Goal: Browse casually: Explore the website without a specific task or goal

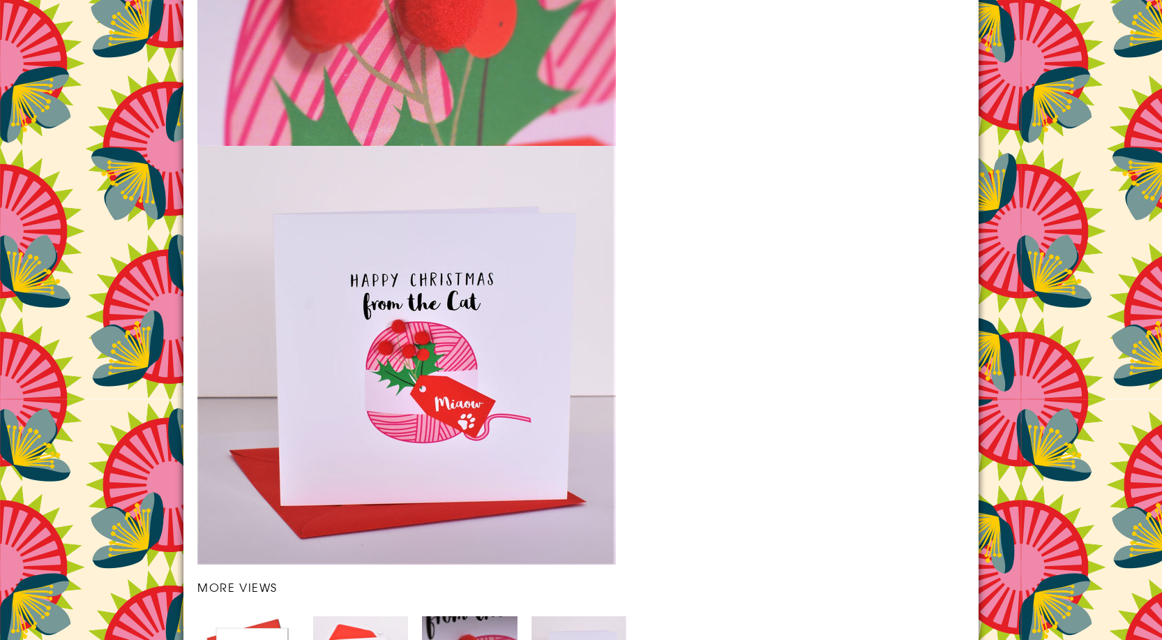
scroll to position [1919, 0]
